Goal: Information Seeking & Learning: Learn about a topic

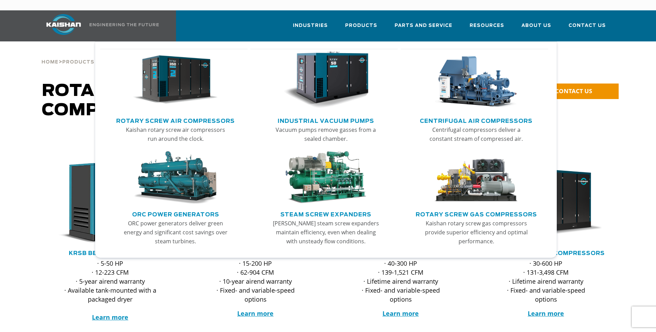
click at [485, 90] on img "Main menu" at bounding box center [475, 79] width 85 height 57
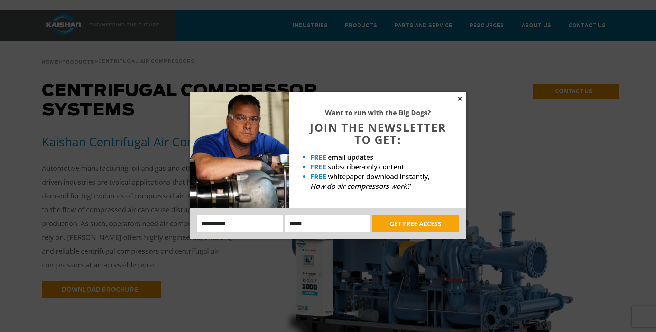
click at [459, 99] on icon at bounding box center [460, 99] width 4 height 4
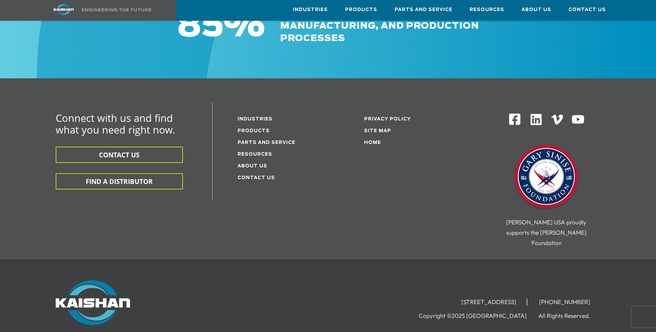
scroll to position [1346, 0]
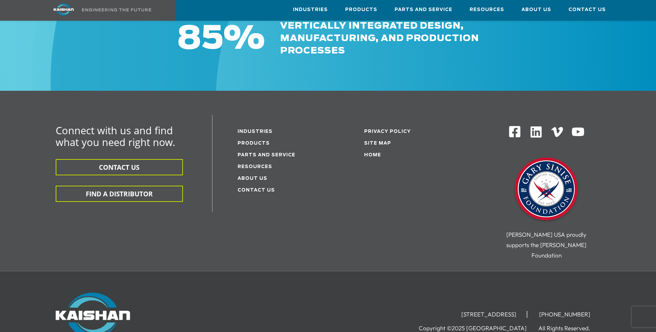
click at [252, 137] on li "Products" at bounding box center [282, 143] width 91 height 12
click at [251, 141] on link "Products" at bounding box center [253, 143] width 32 height 4
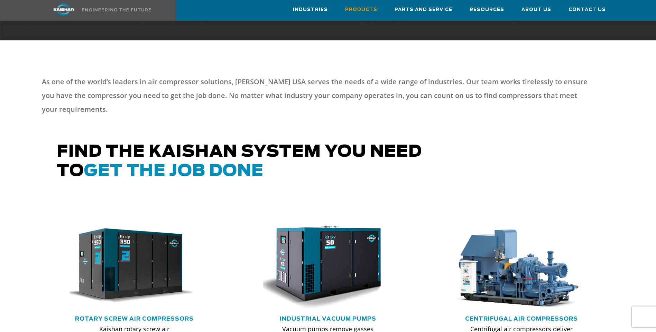
scroll to position [169, 0]
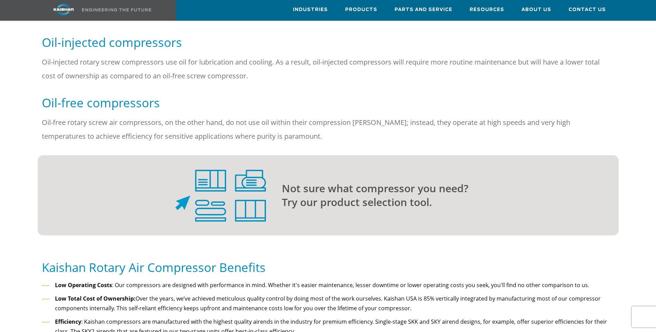
scroll to position [518, 0]
